Goal: Task Accomplishment & Management: Use online tool/utility

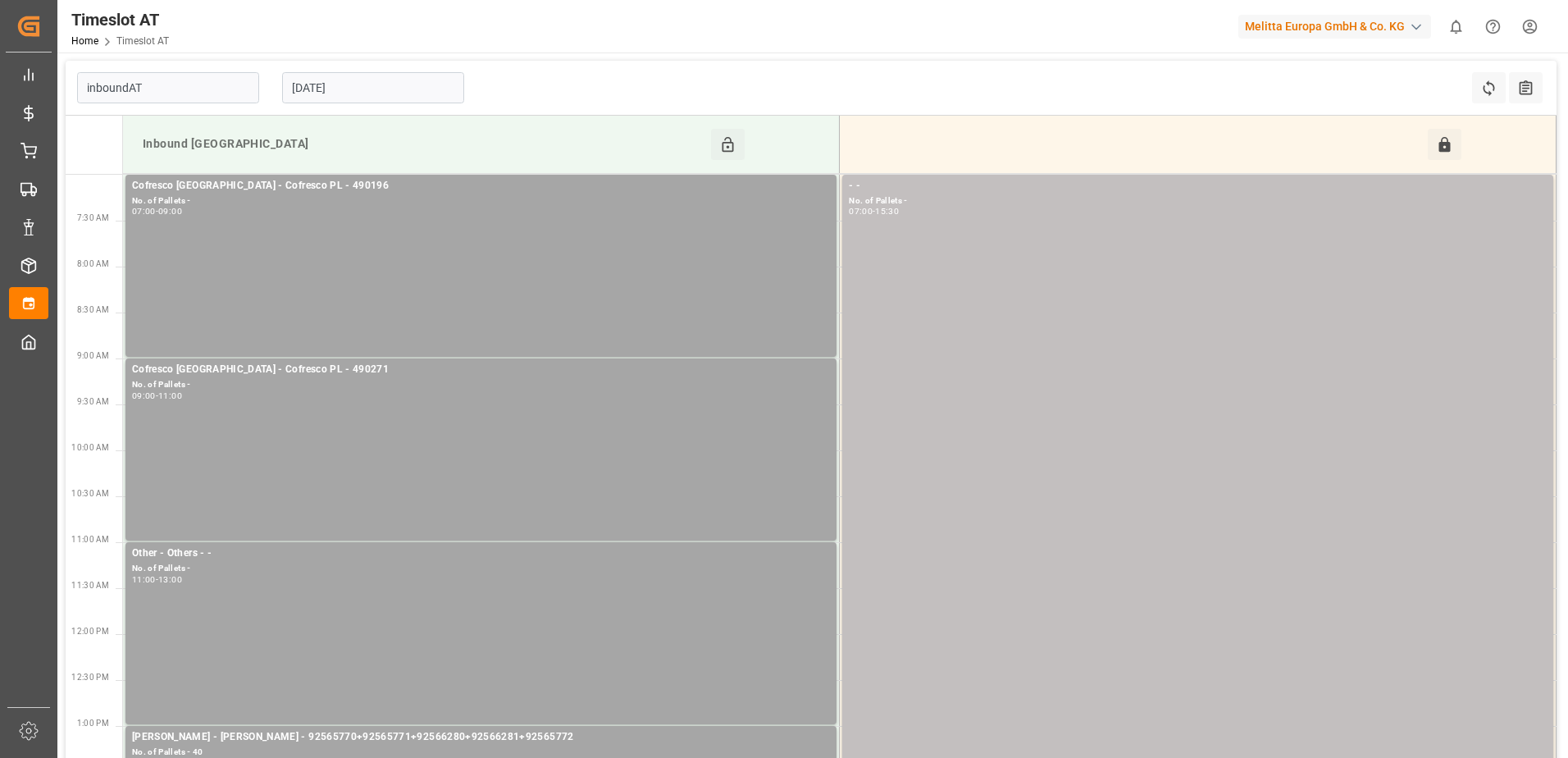
type input "Inbound AT"
click at [627, 228] on div "Cofresco [GEOGRAPHIC_DATA] - Cofresco PL - 490196 No. of Pallets - 07:00 - 09:00" at bounding box center [480, 266] width 698 height 176
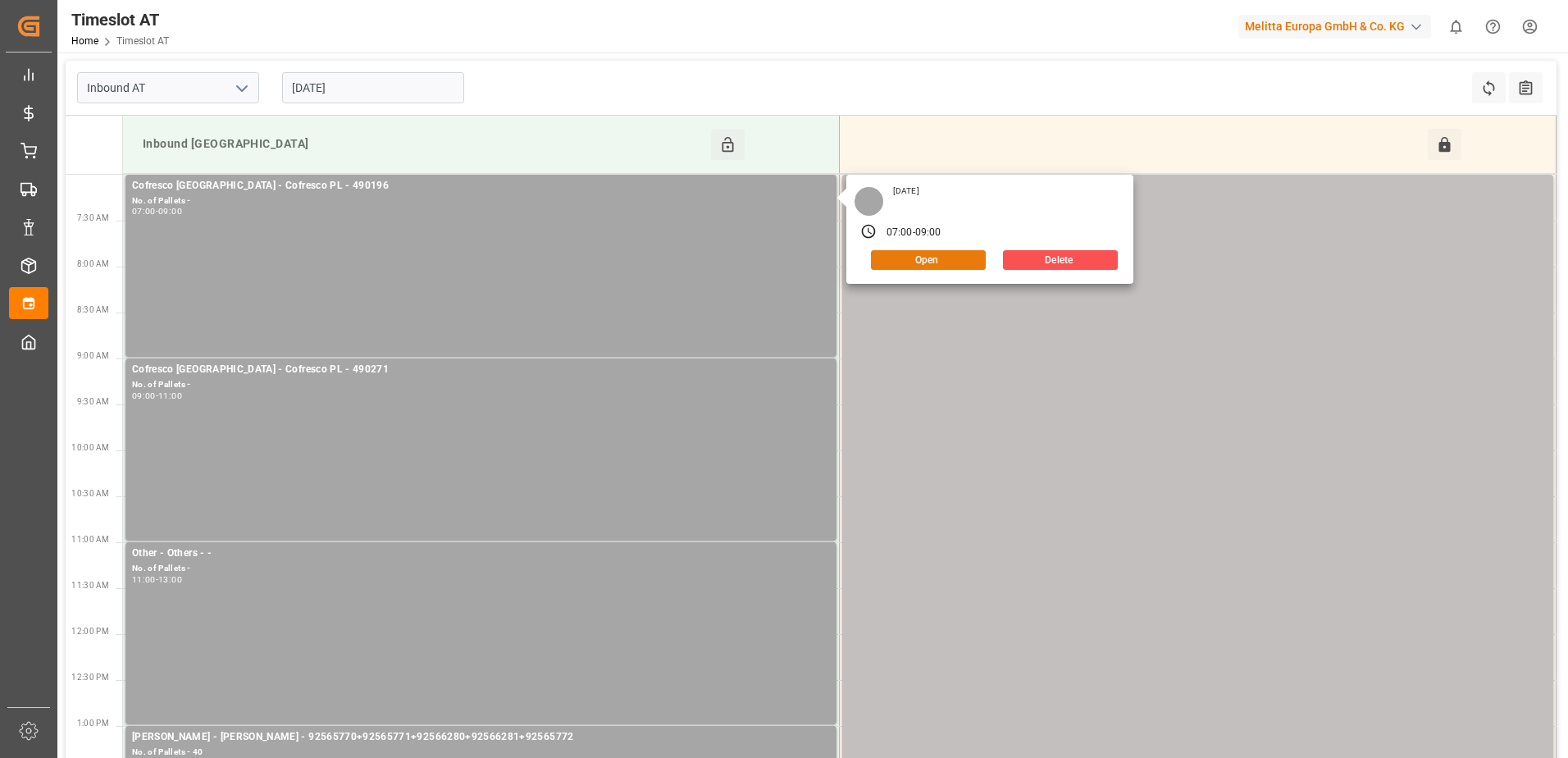
click at [906, 266] on button "Open" at bounding box center [929, 260] width 115 height 19
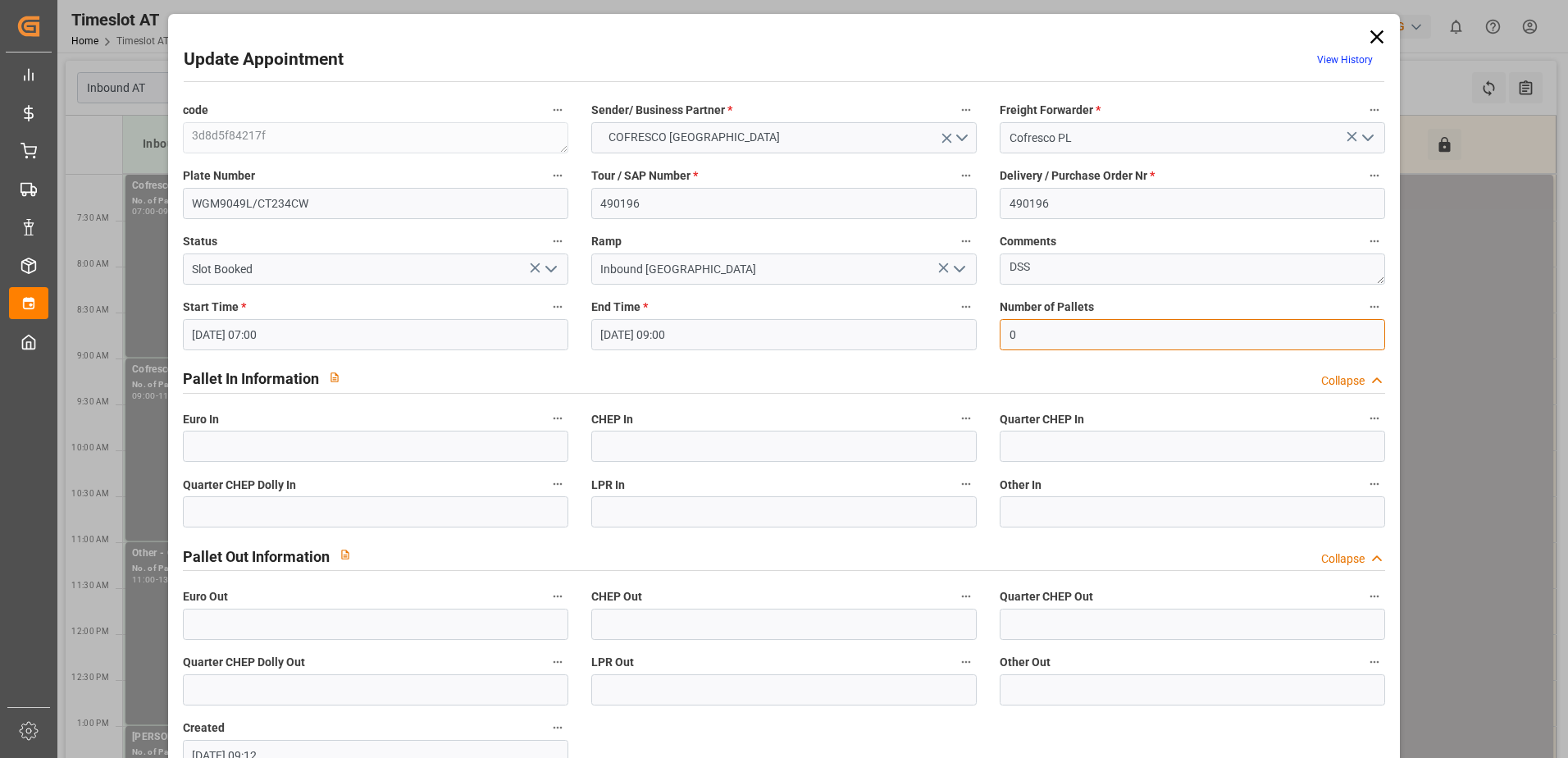
click at [1040, 332] on input "0" at bounding box center [1192, 335] width 385 height 31
type input "37"
click at [462, 453] on input "text" at bounding box center [375, 446] width 385 height 31
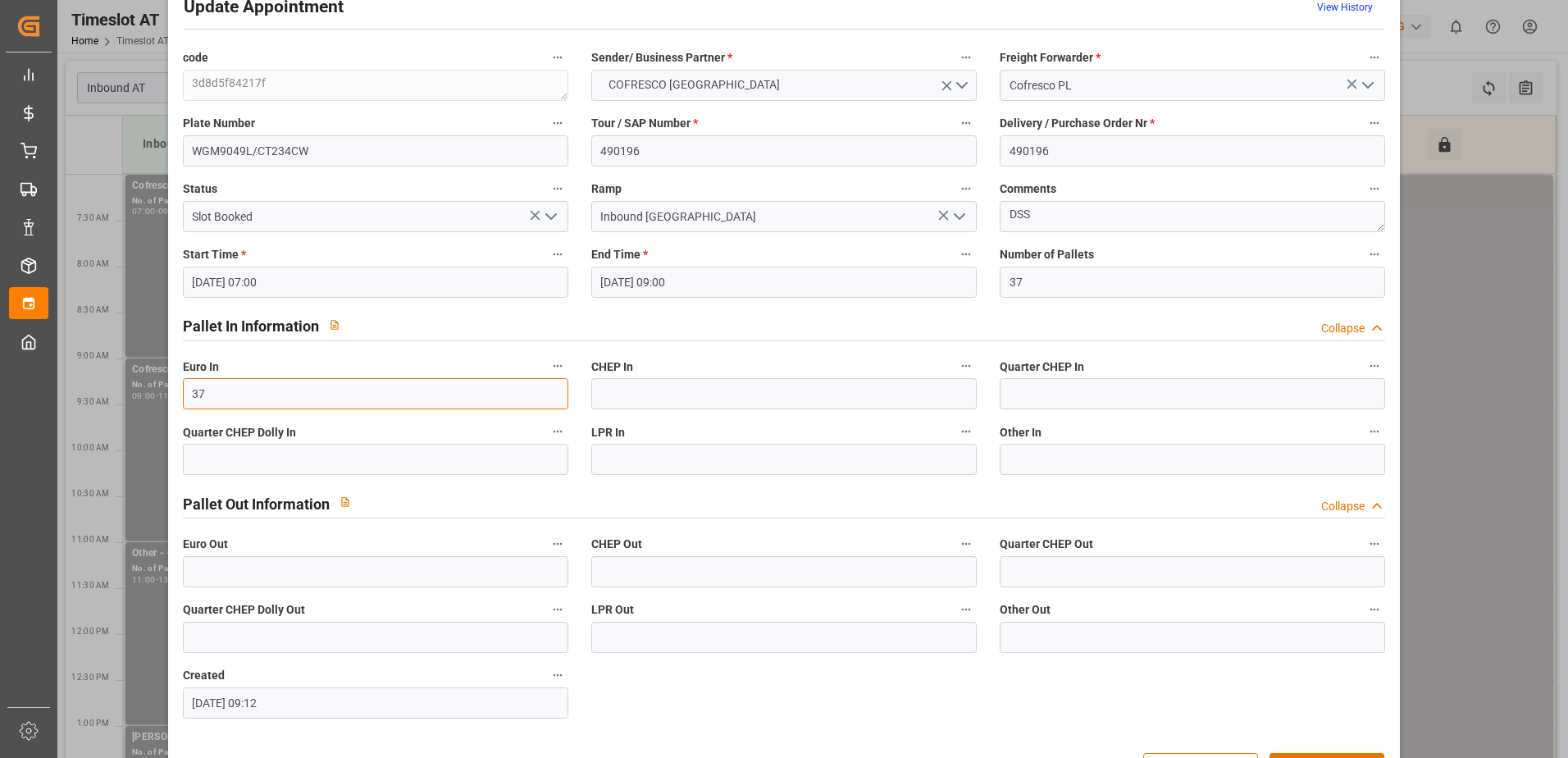
scroll to position [108, 0]
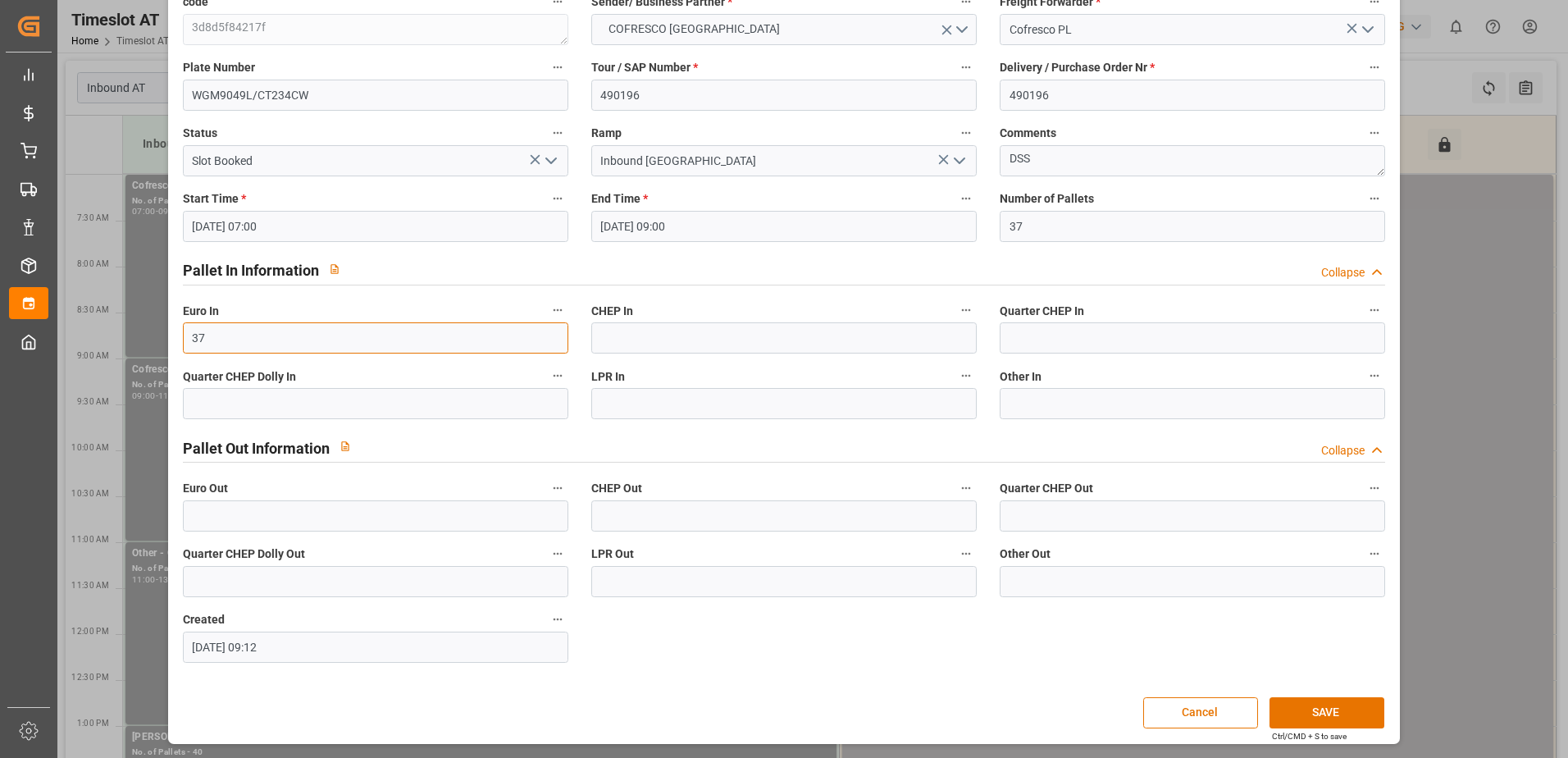
type input "37"
click at [549, 157] on icon "open menu" at bounding box center [551, 160] width 19 height 19
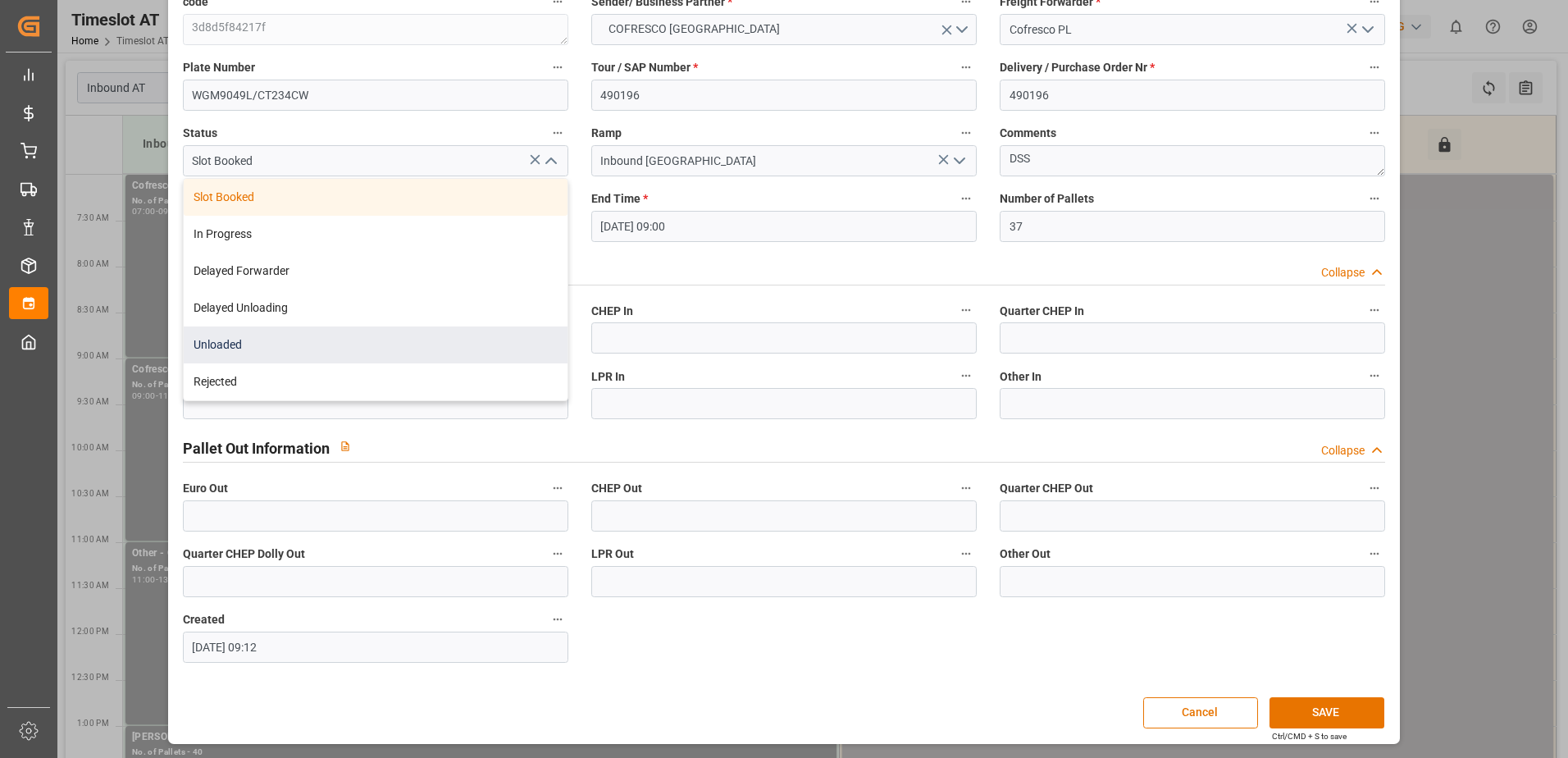
click at [276, 341] on div "Unloaded" at bounding box center [375, 345] width 383 height 37
type input "Unloaded"
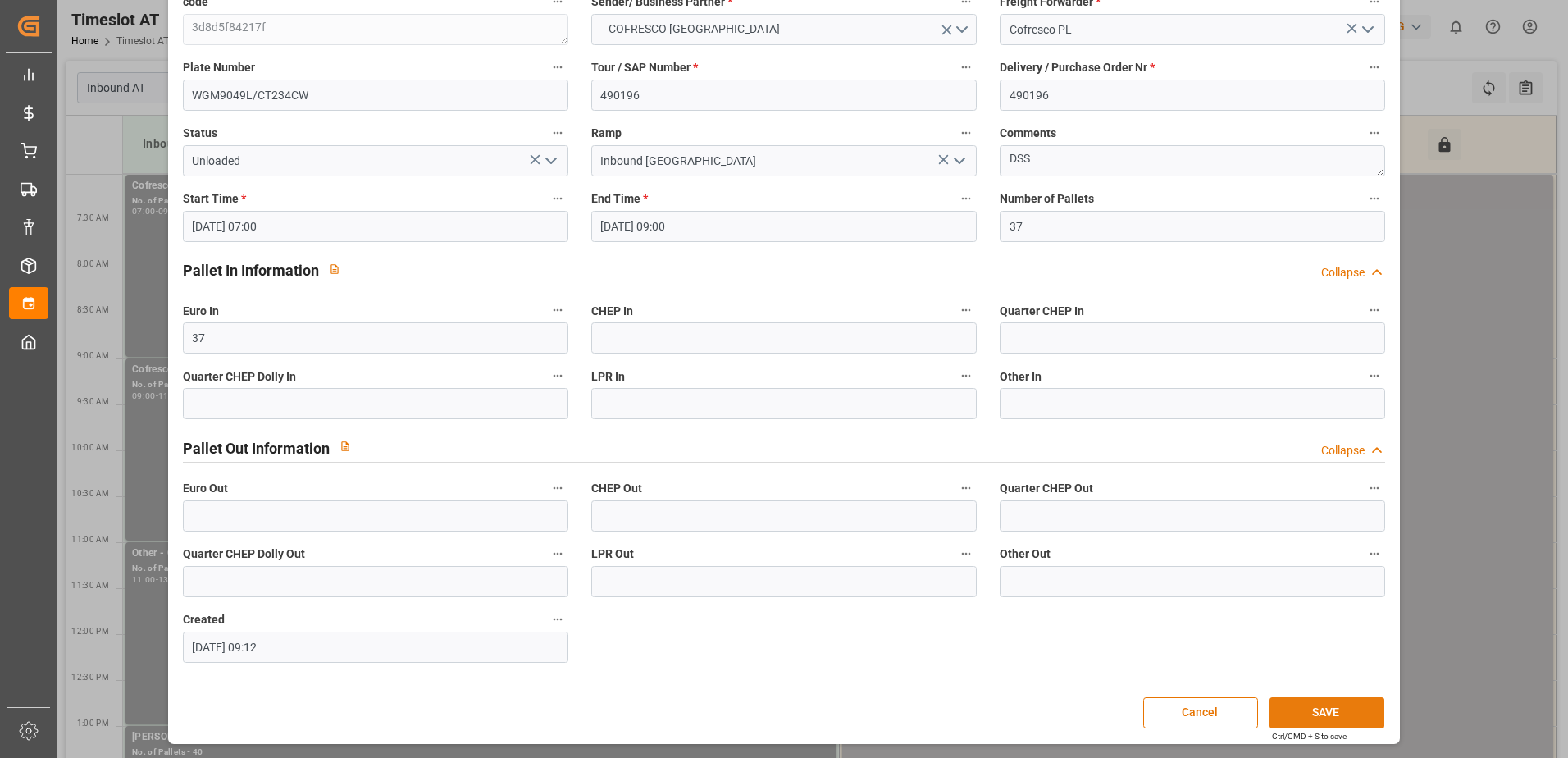
click at [1310, 710] on button "SAVE" at bounding box center [1327, 713] width 115 height 31
